Goal: Task Accomplishment & Management: Manage account settings

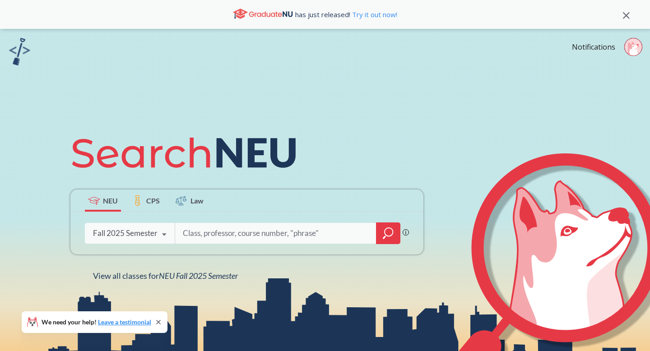
click at [631, 43] on circle at bounding box center [634, 47] width 18 height 18
click at [457, 72] on div "NEU CPS Law Phrase search guarantees the exact search appears in the results. E…" at bounding box center [325, 204] width 650 height 351
click at [196, 233] on input "search" at bounding box center [276, 233] width 188 height 19
type input "3081"
click at [382, 239] on div at bounding box center [388, 234] width 24 height 22
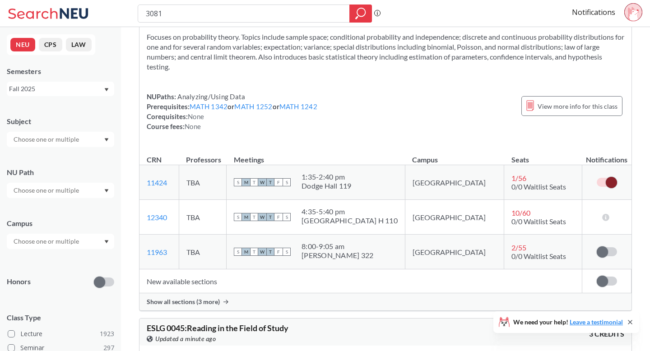
scroll to position [230, 0]
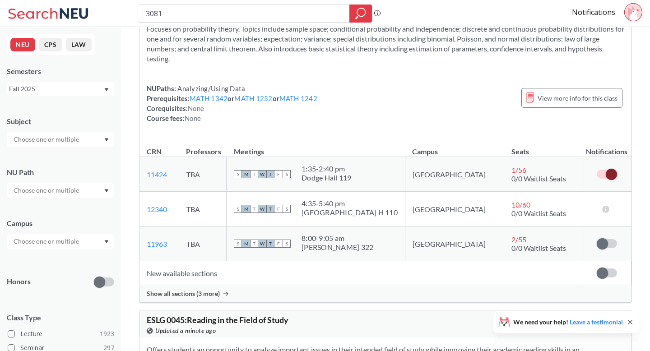
click at [614, 175] on span at bounding box center [611, 174] width 11 height 11
click at [597, 170] on input "checkbox" at bounding box center [597, 170] width 0 height 0
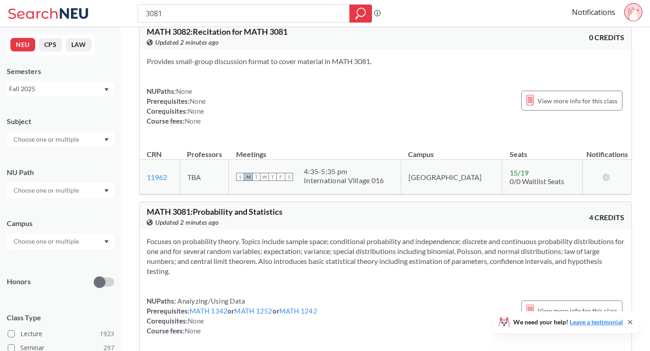
scroll to position [0, 0]
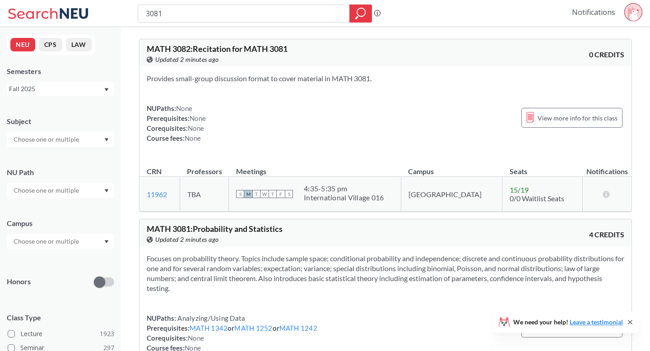
click at [593, 14] on link "Notifications" at bounding box center [593, 12] width 43 height 10
